Goal: Communication & Community: Answer question/provide support

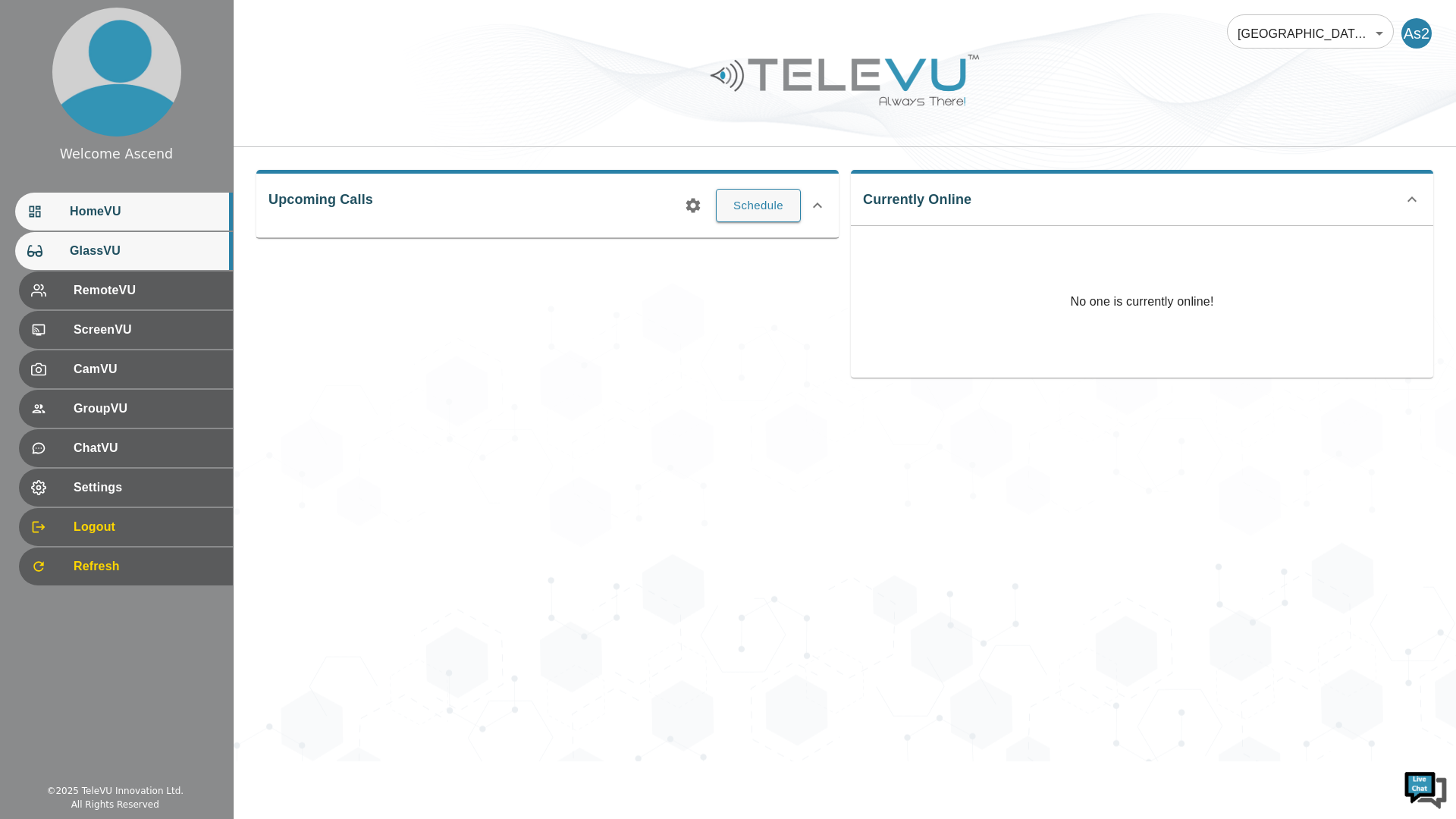
click at [154, 232] on div "GlassVU" at bounding box center [123, 250] width 217 height 38
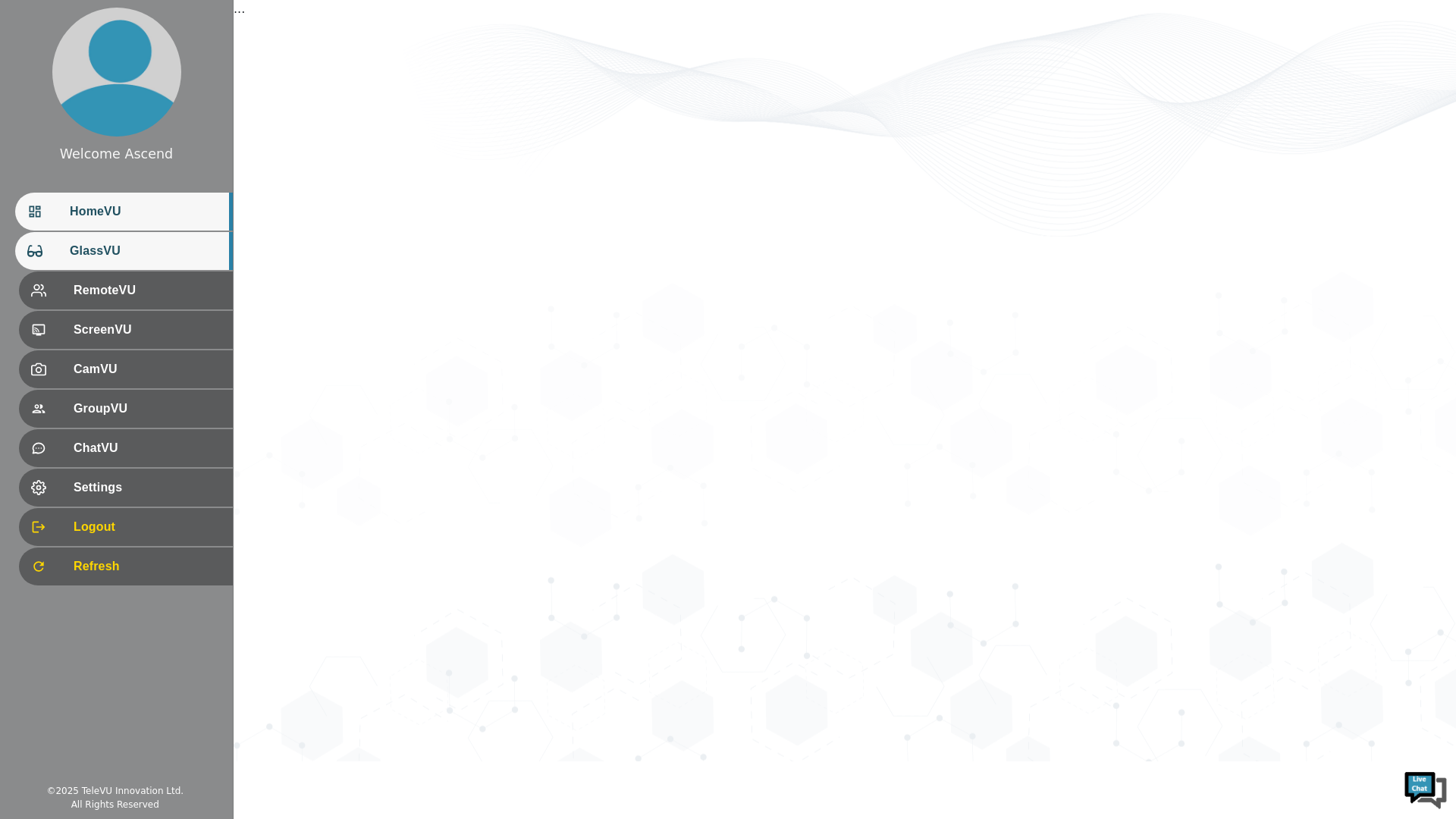
click at [196, 206] on span "HomeVU" at bounding box center [145, 212] width 151 height 18
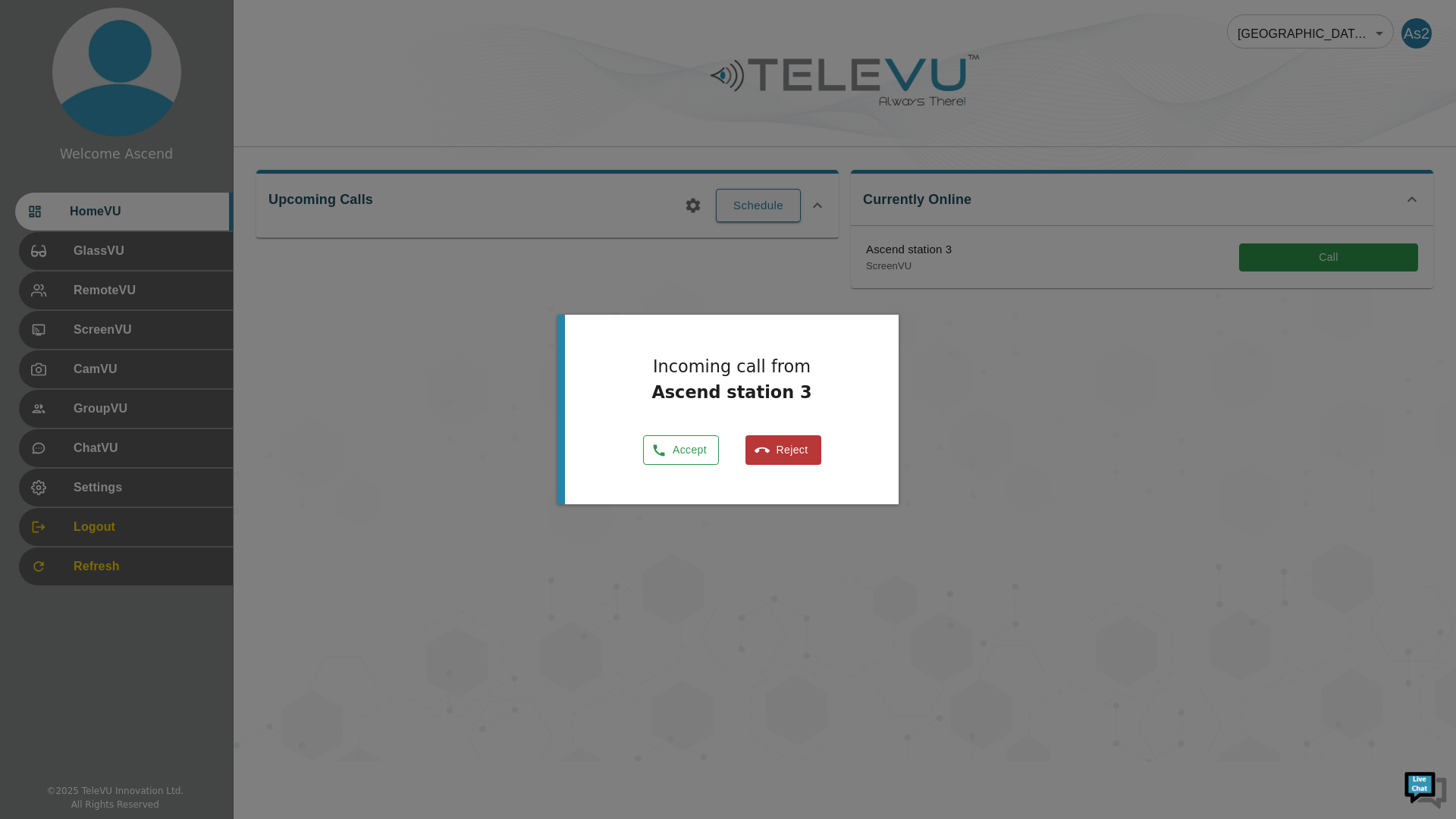
click at [683, 459] on button "Accept" at bounding box center [681, 450] width 75 height 29
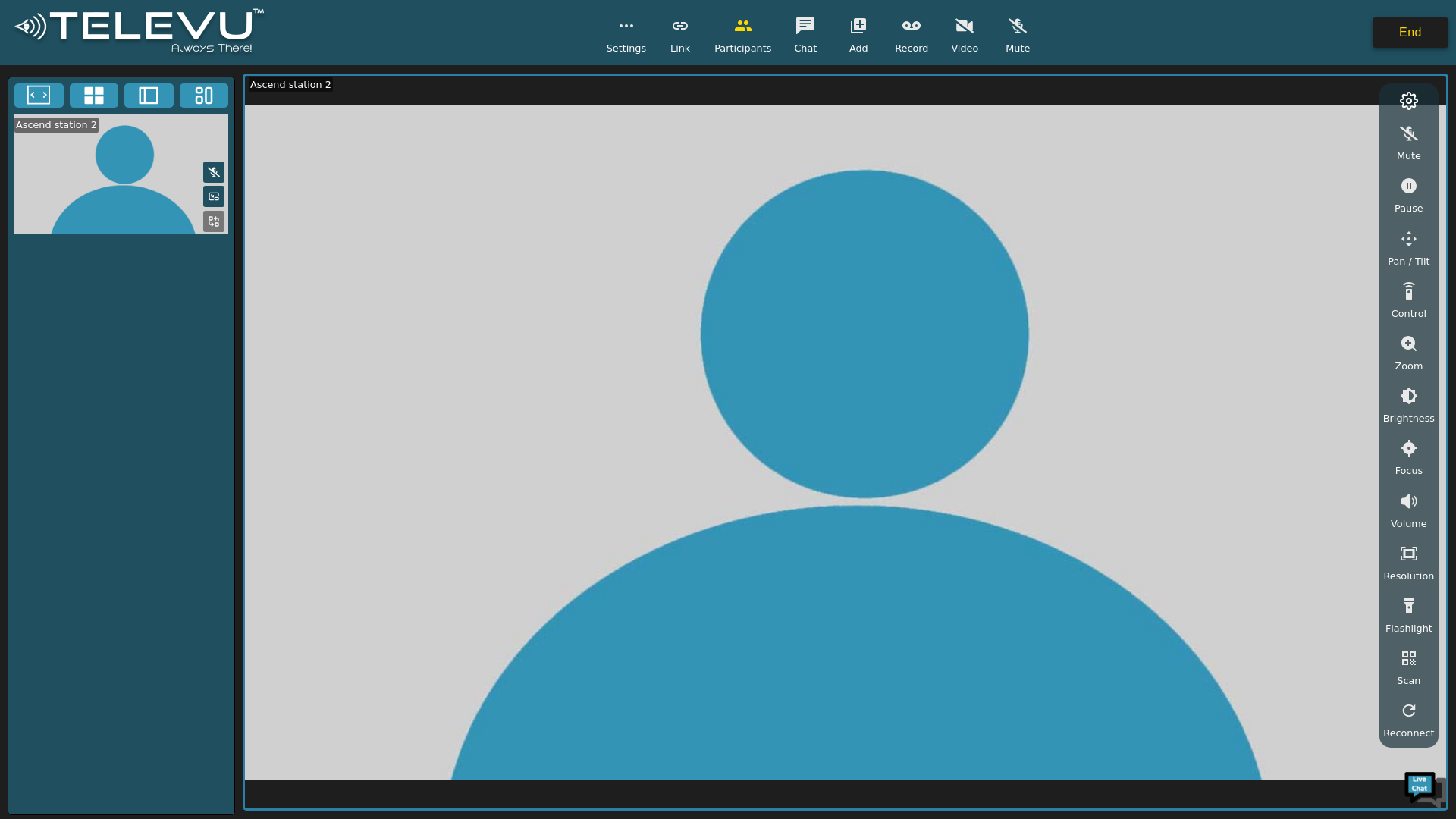
click at [1416, 34] on button "End" at bounding box center [1410, 32] width 75 height 30
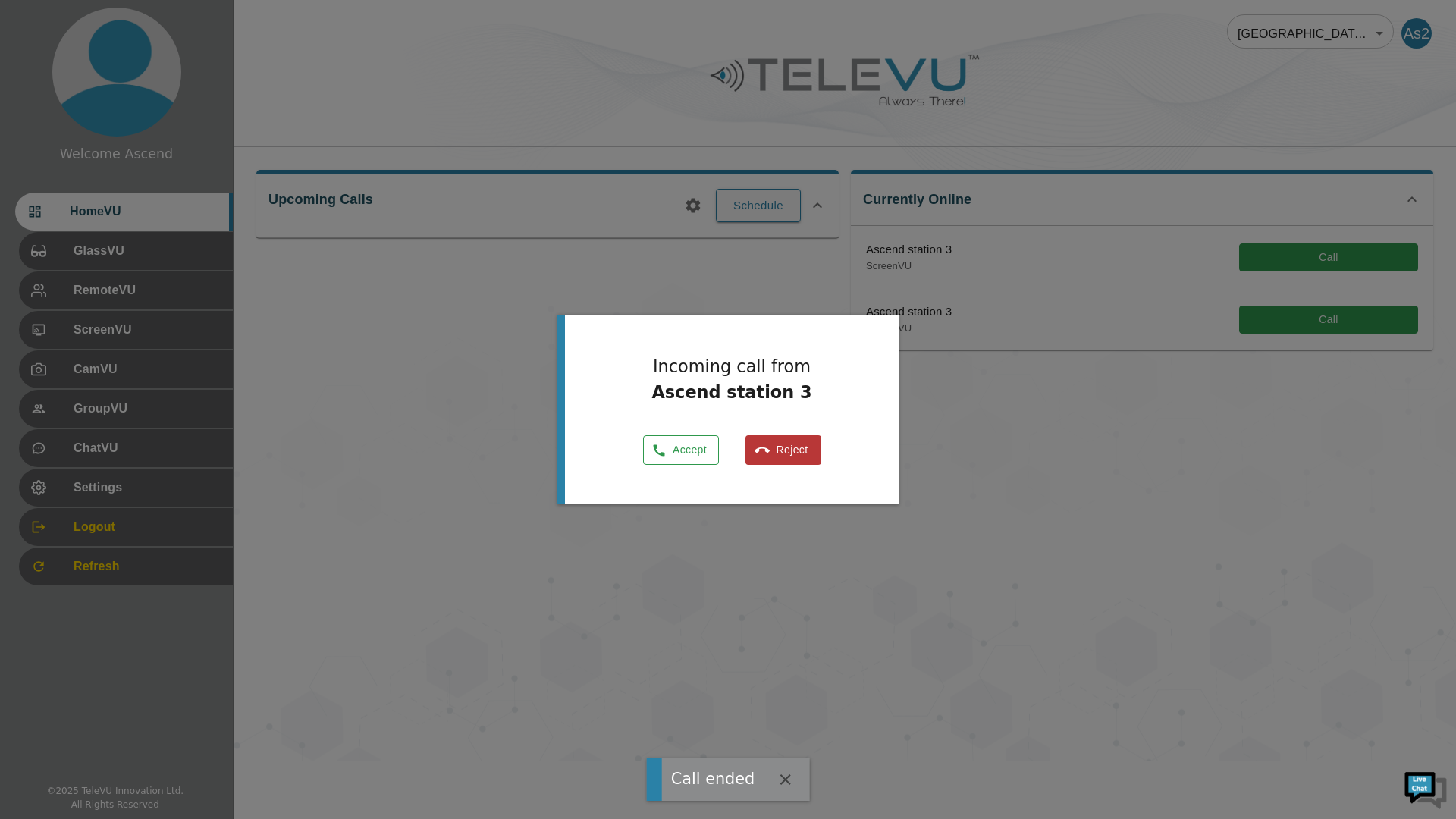
click at [683, 461] on button "Accept" at bounding box center [681, 450] width 75 height 29
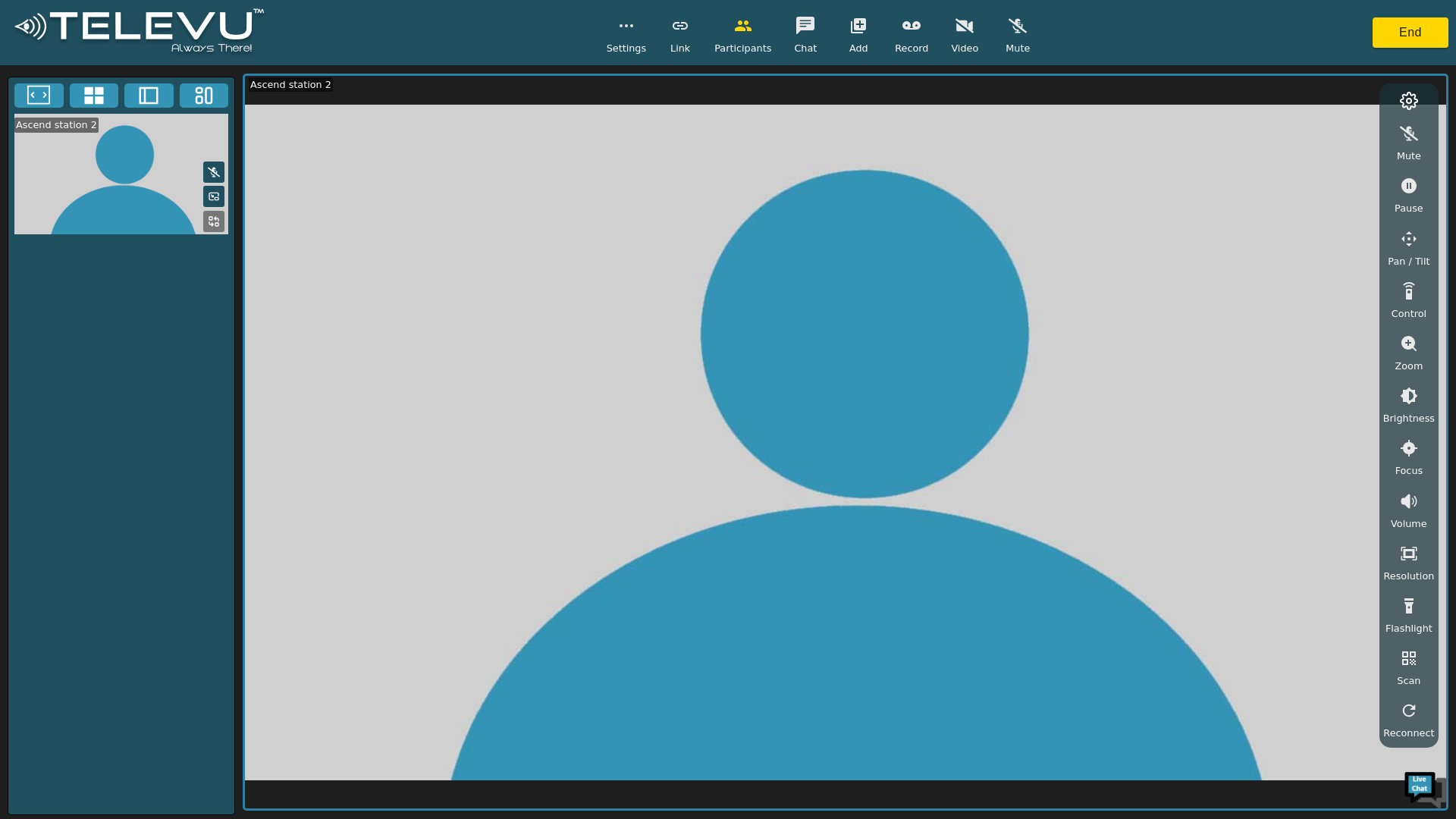
click at [1432, 134] on div "Mute Pause Pan / Tilt Control Zoom Brightness Focus Volume Resolution Flashligh…" at bounding box center [1409, 425] width 52 height 629
click at [1413, 145] on button "button" at bounding box center [1408, 133] width 38 height 30
click at [1416, 140] on icon "button" at bounding box center [1409, 133] width 18 height 18
click at [92, 88] on icon at bounding box center [93, 96] width 19 height 17
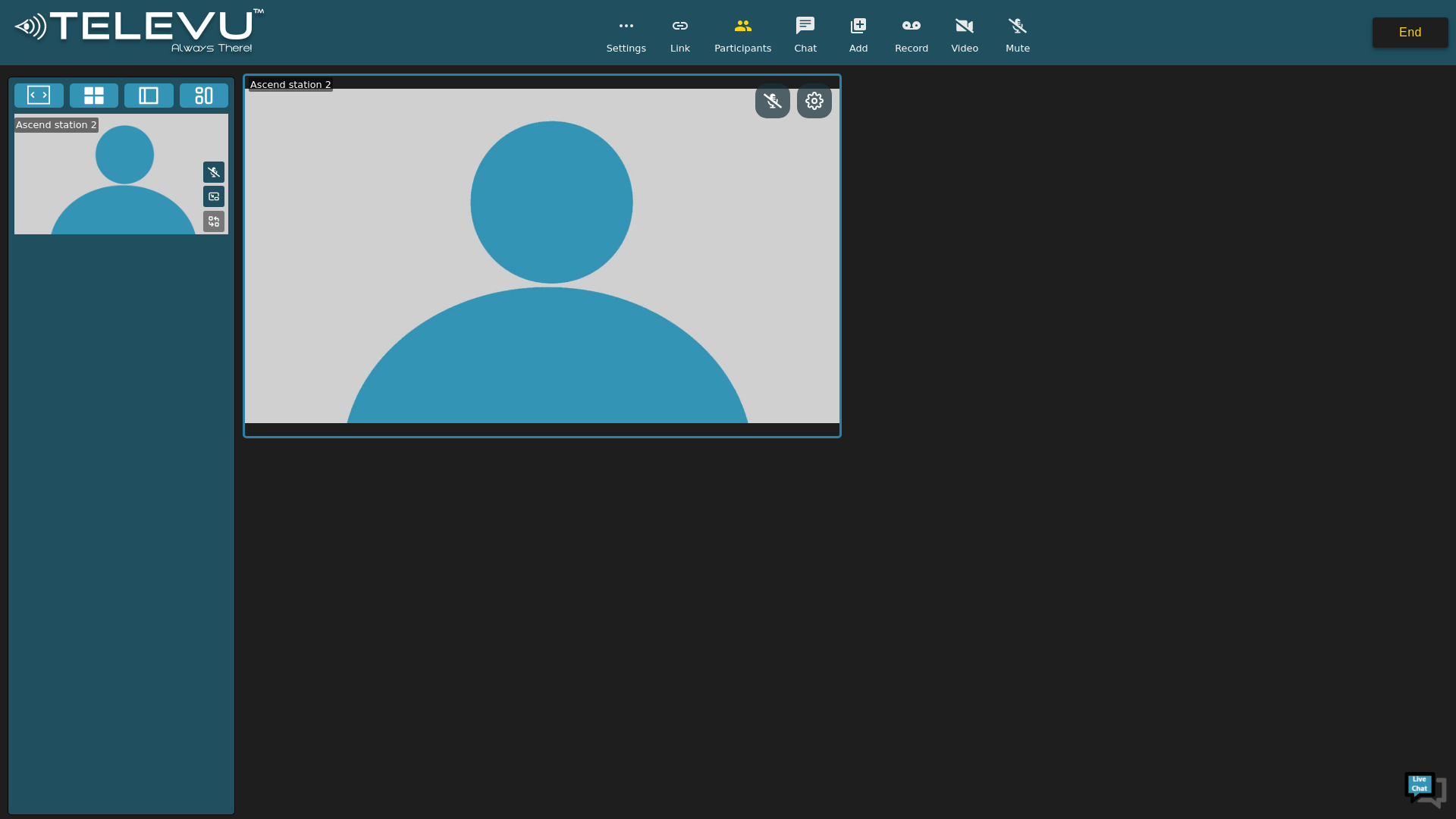
click at [1420, 37] on button "End" at bounding box center [1410, 32] width 75 height 30
